Goal: Book appointment/travel/reservation

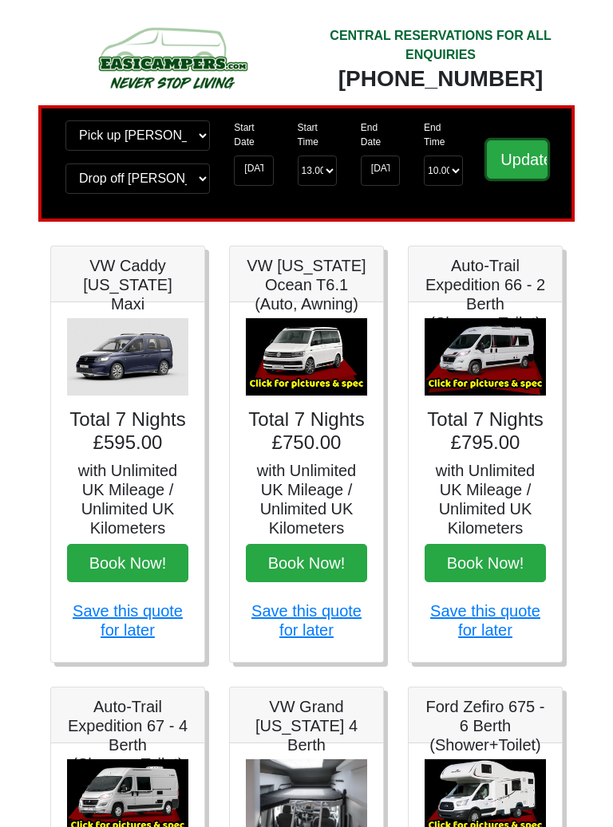
click at [523, 162] on input "Update" at bounding box center [517, 159] width 61 height 38
click at [195, 139] on select "Change pick up location? Pick up [PERSON_NAME] [GEOGRAPHIC_DATA] [GEOGRAPHIC_DA…" at bounding box center [137, 135] width 144 height 30
select select "QUE1"
click at [65, 125] on select "Change pick up location? Pick up [PERSON_NAME] [GEOGRAPHIC_DATA] [GEOGRAPHIC_DA…" at bounding box center [137, 135] width 144 height 30
click at [199, 185] on select "Change drop off location? Drop off [GEOGRAPHIC_DATA] [GEOGRAPHIC_DATA] [GEOGRAP…" at bounding box center [137, 179] width 144 height 30
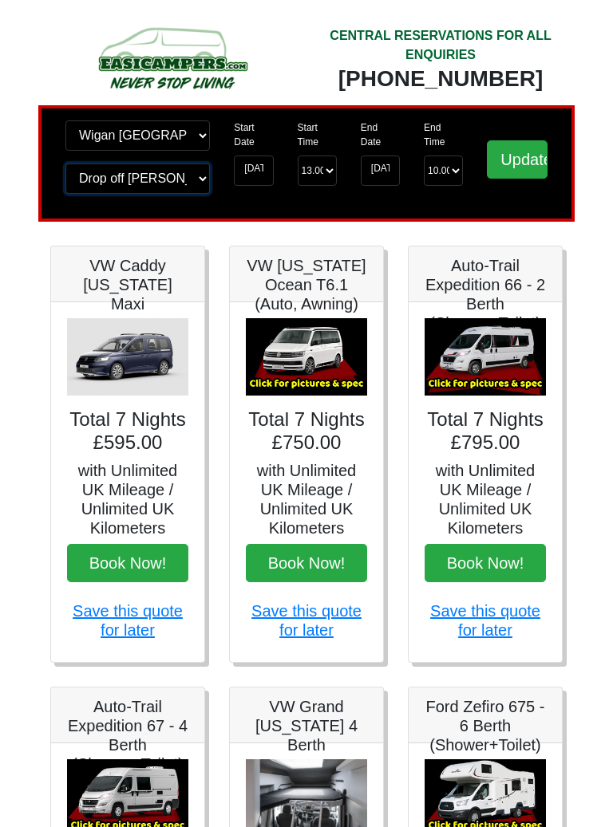
select select "QUE1"
click at [65, 168] on select "Change drop off location? Drop off [GEOGRAPHIC_DATA] [GEOGRAPHIC_DATA] [GEOGRAP…" at bounding box center [137, 179] width 144 height 30
click at [542, 166] on input "Update" at bounding box center [517, 159] width 61 height 38
